Goal: Information Seeking & Learning: Learn about a topic

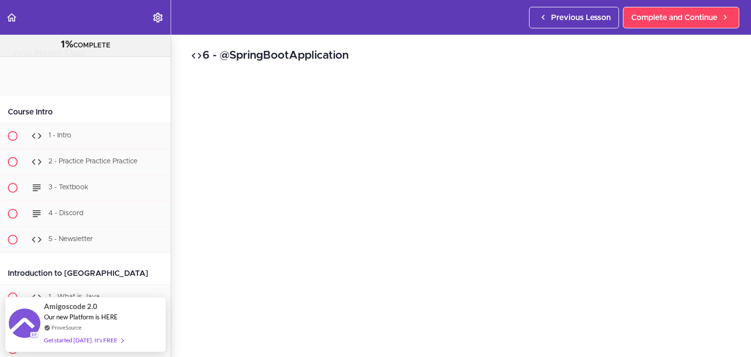
scroll to position [9512, 0]
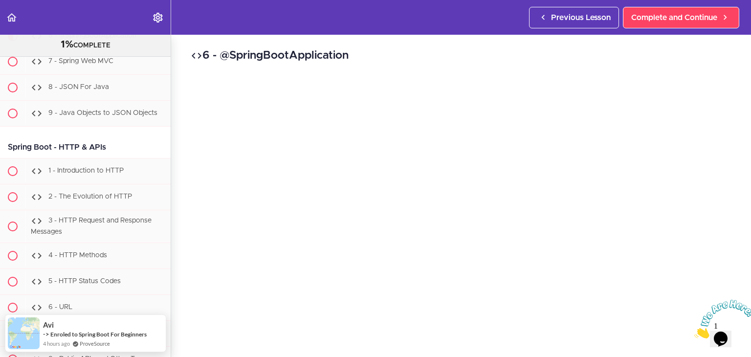
click at [694, 331] on icon "Close" at bounding box center [694, 335] width 0 height 8
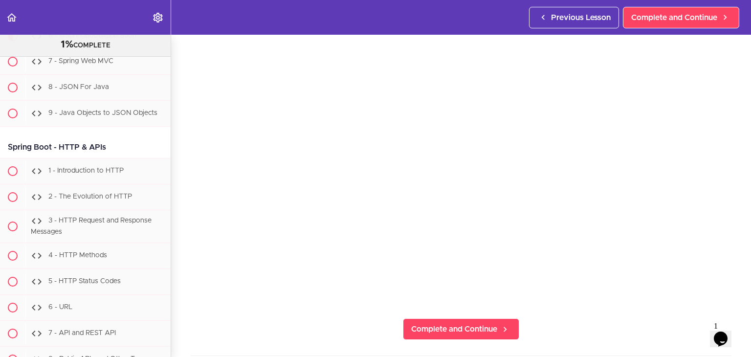
scroll to position [82, 0]
click at [725, 298] on section "Java Master Class 1% COMPLETE Course Intro 1 - Intro 2 - Practice Practice Prac…" at bounding box center [375, 196] width 751 height 322
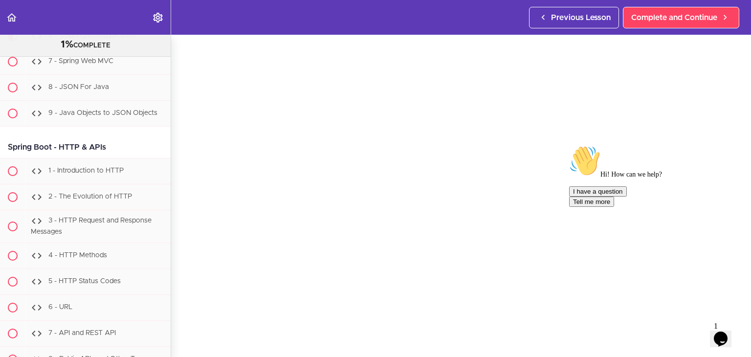
click at [569, 145] on icon "Chat attention grabber" at bounding box center [569, 145] width 0 height 0
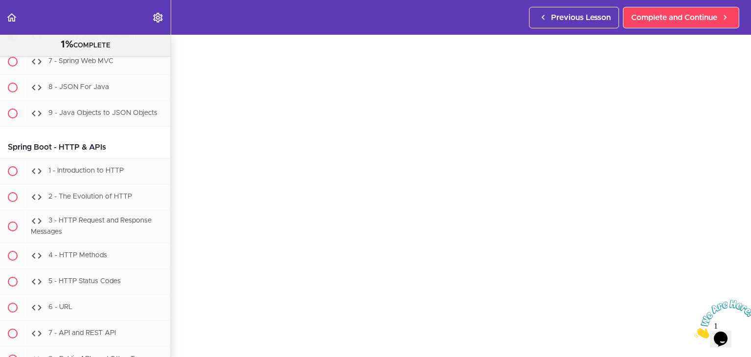
click at [694, 331] on icon "Close" at bounding box center [694, 335] width 0 height 8
click at [119, 72] on div "7 - Spring Web MVC" at bounding box center [97, 62] width 145 height 22
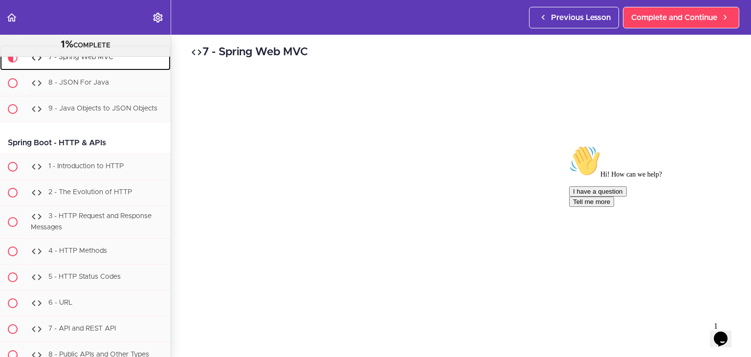
scroll to position [9525, 0]
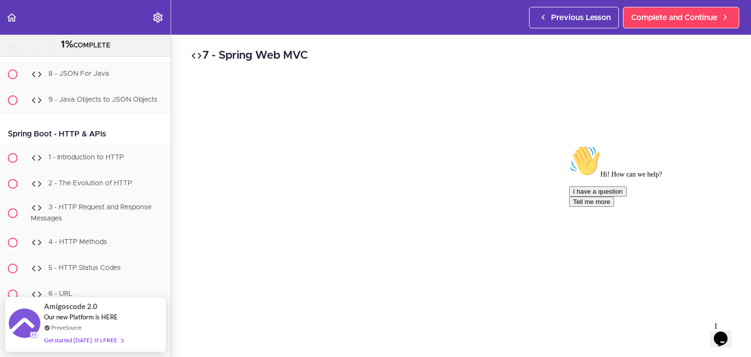
click at [569, 145] on icon "Chat attention grabber" at bounding box center [569, 145] width 0 height 0
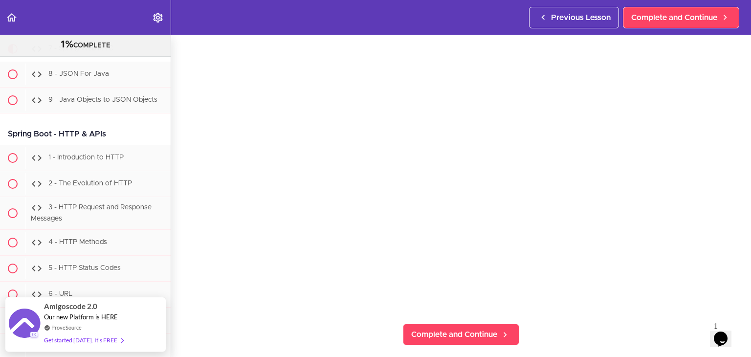
scroll to position [98, 0]
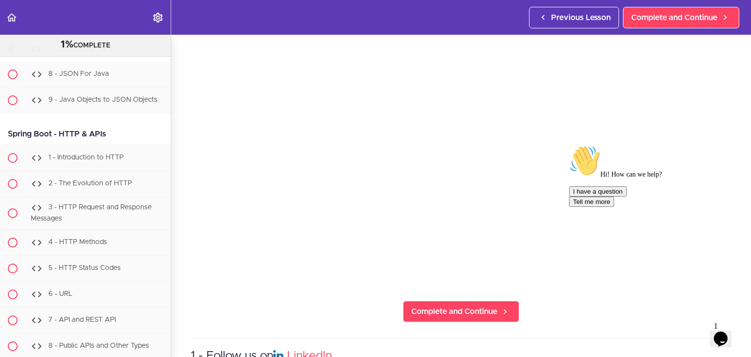
click at [569, 145] on icon "Chat attention grabber" at bounding box center [569, 145] width 0 height 0
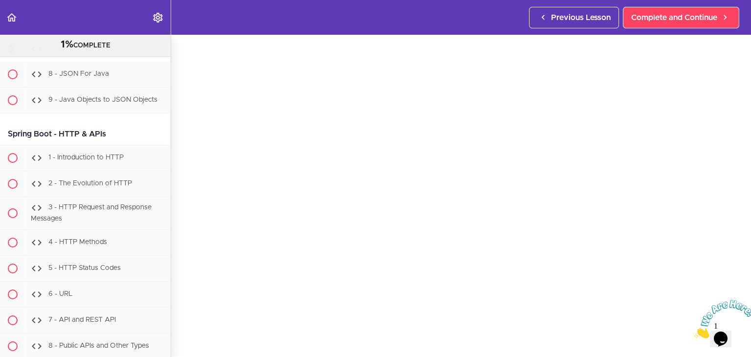
scroll to position [34, 0]
click at [694, 331] on icon "Close" at bounding box center [694, 335] width 0 height 8
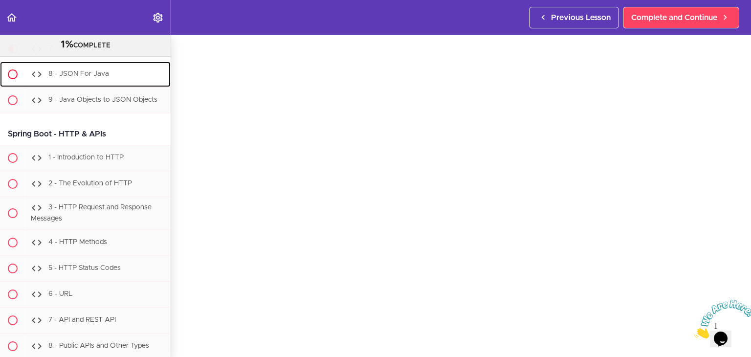
click at [119, 85] on div "8 - JSON For Java" at bounding box center [97, 75] width 145 height 22
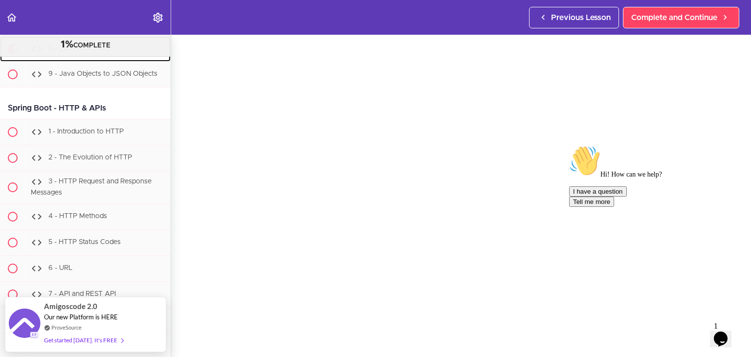
scroll to position [42, 0]
drag, startPoint x: 733, startPoint y: 218, endPoint x: 1296, endPoint y: 354, distance: 579.6
click at [569, 145] on icon "Chat attention grabber" at bounding box center [569, 145] width 0 height 0
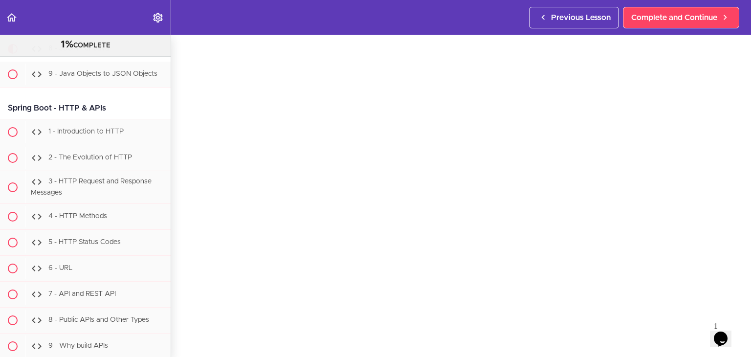
scroll to position [27, 0]
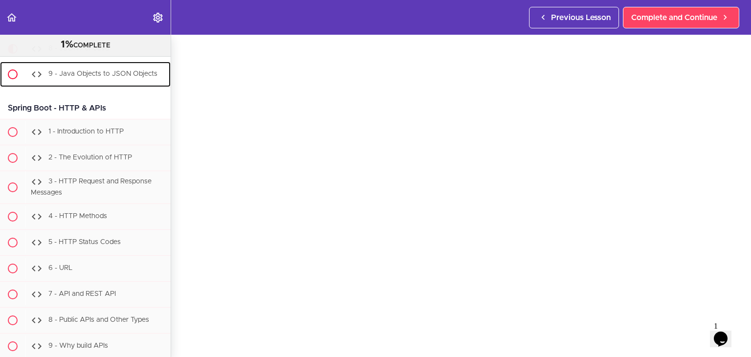
click at [99, 78] on span "9 - Java Objects to JSON Objects" at bounding box center [102, 74] width 109 height 7
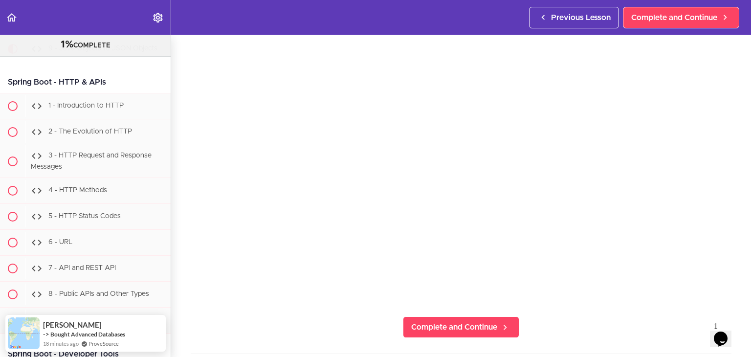
scroll to position [82, 0]
click at [725, 288] on section "Java Master Class 1% COMPLETE Course Intro 1 - Intro 2 - Practice Practice Prac…" at bounding box center [375, 196] width 751 height 322
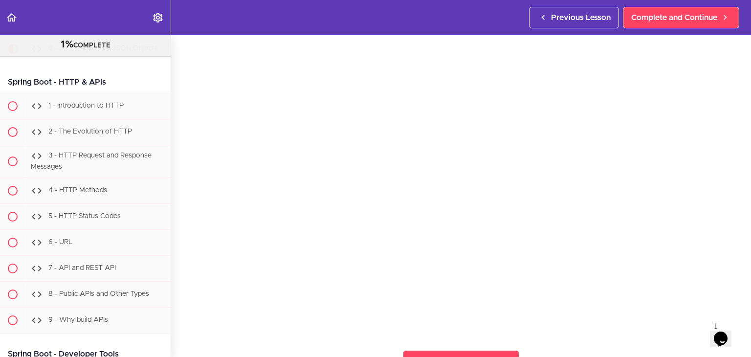
scroll to position [49, 0]
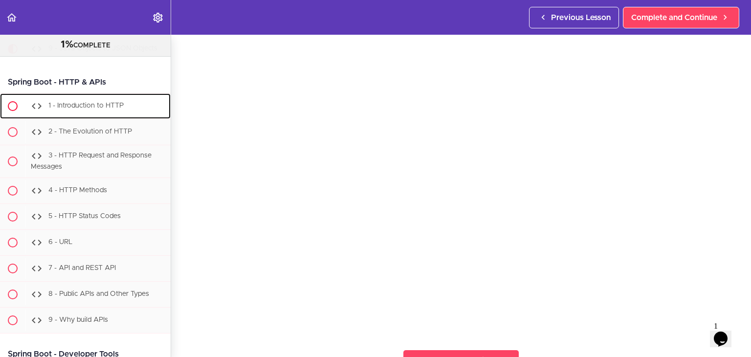
click at [110, 109] on span "1 - Introduction to HTTP" at bounding box center [85, 106] width 75 height 7
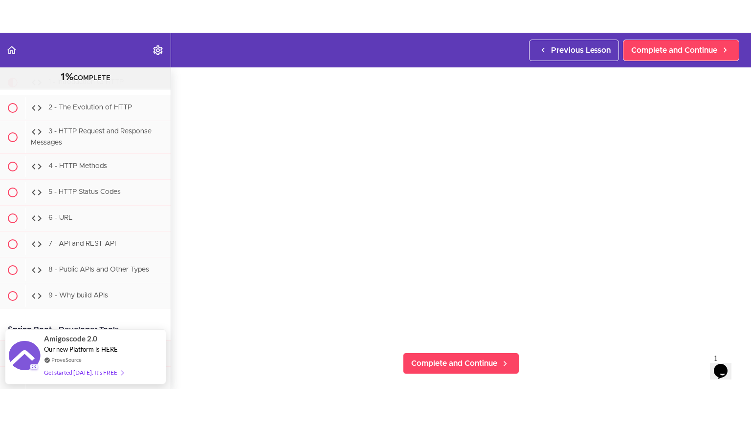
scroll to position [98, 0]
